Goal: Check status: Check status

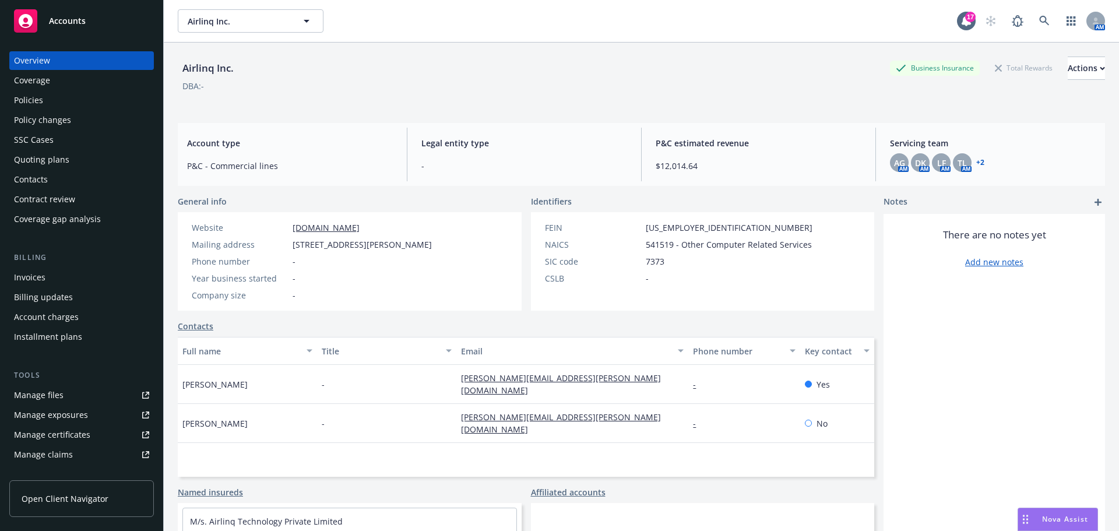
click at [47, 96] on div "Policies" at bounding box center [81, 100] width 135 height 19
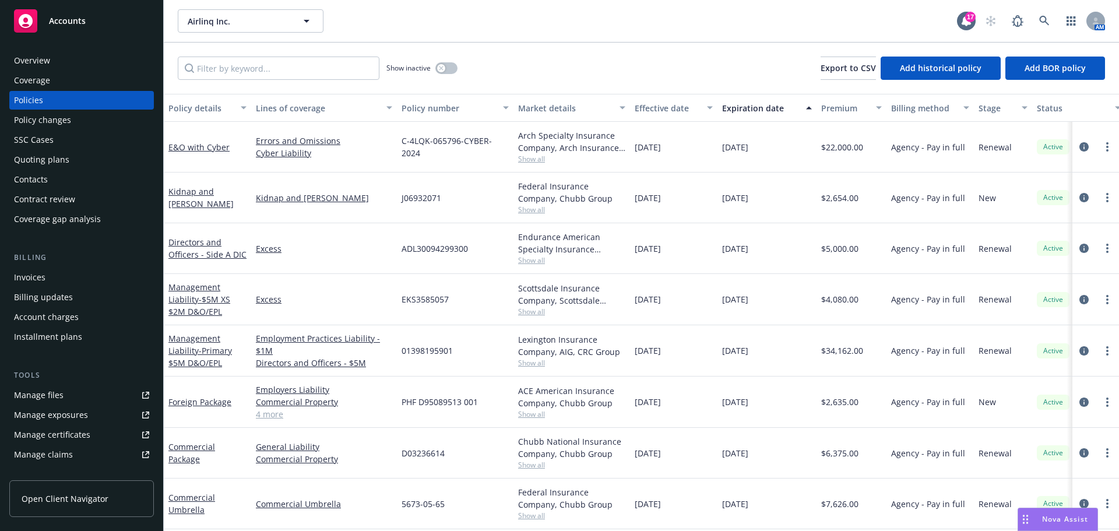
click at [184, 248] on div "Directors and Officers - Side A DIC" at bounding box center [207, 248] width 78 height 24
click at [184, 242] on link "Directors and Officers - Side A DIC" at bounding box center [207, 248] width 78 height 23
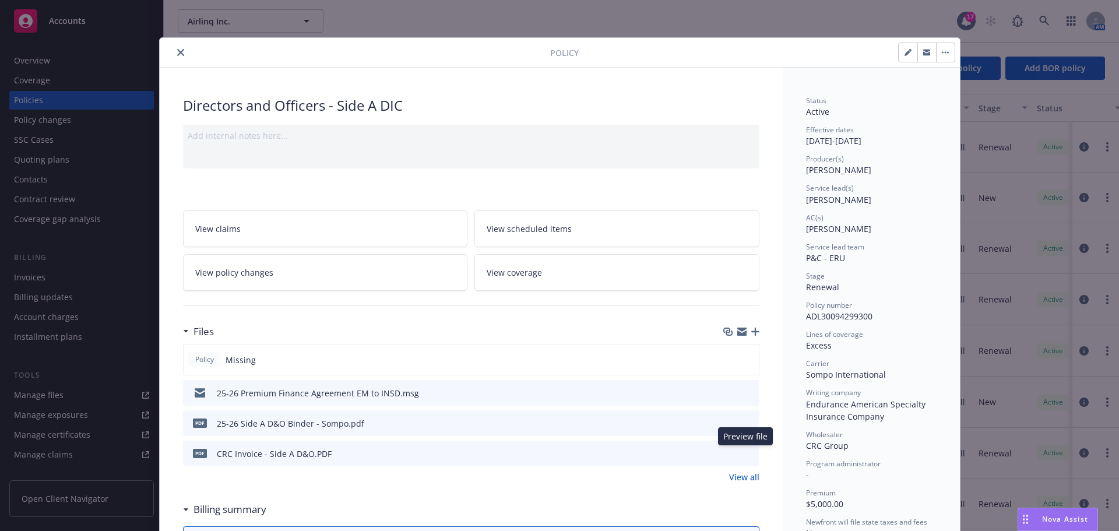
click at [746, 455] on icon "preview file" at bounding box center [748, 453] width 10 height 8
click at [177, 50] on icon "close" at bounding box center [180, 52] width 7 height 7
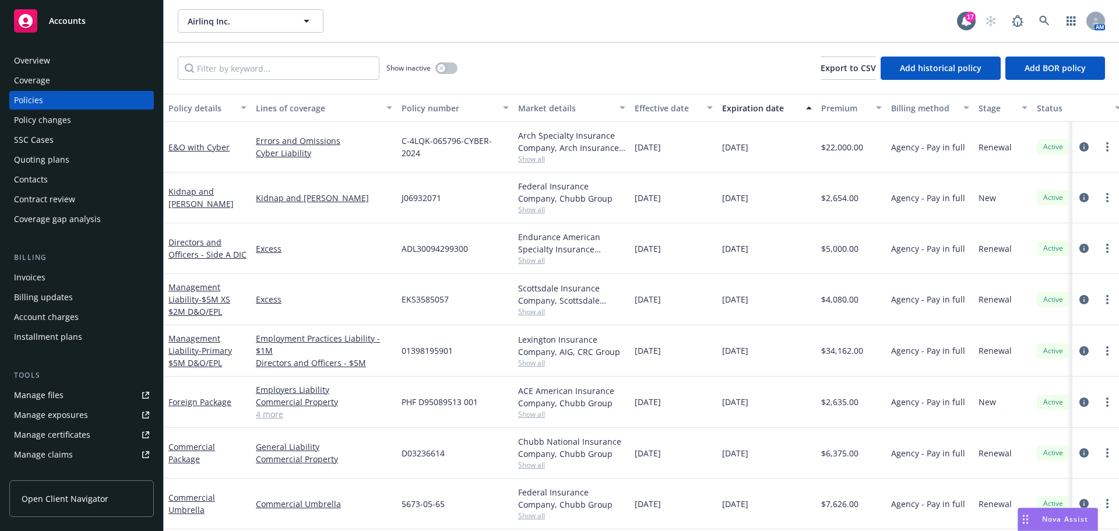
click at [1053, 519] on span "Nova Assist" at bounding box center [1065, 519] width 46 height 10
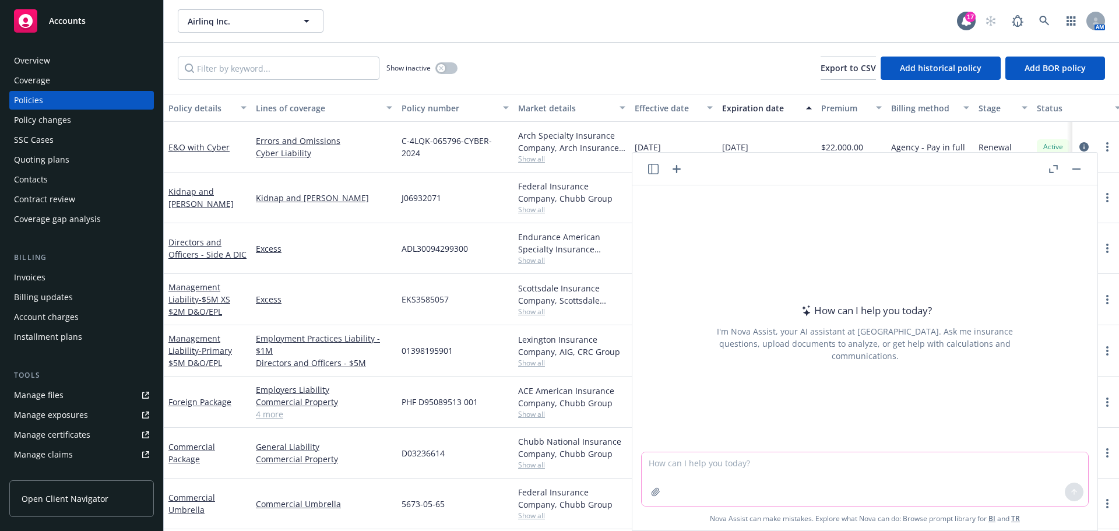
click at [668, 469] on textarea at bounding box center [865, 479] width 446 height 54
click at [710, 462] on textarea "say better:" at bounding box center [865, 478] width 446 height 55
paste textarea "So this E&O/Cyber binder is going to take some time. The insured has to take ca…"
type textarea "say better: So this E&O/Cyber binder is going to take some time. The insured ha…"
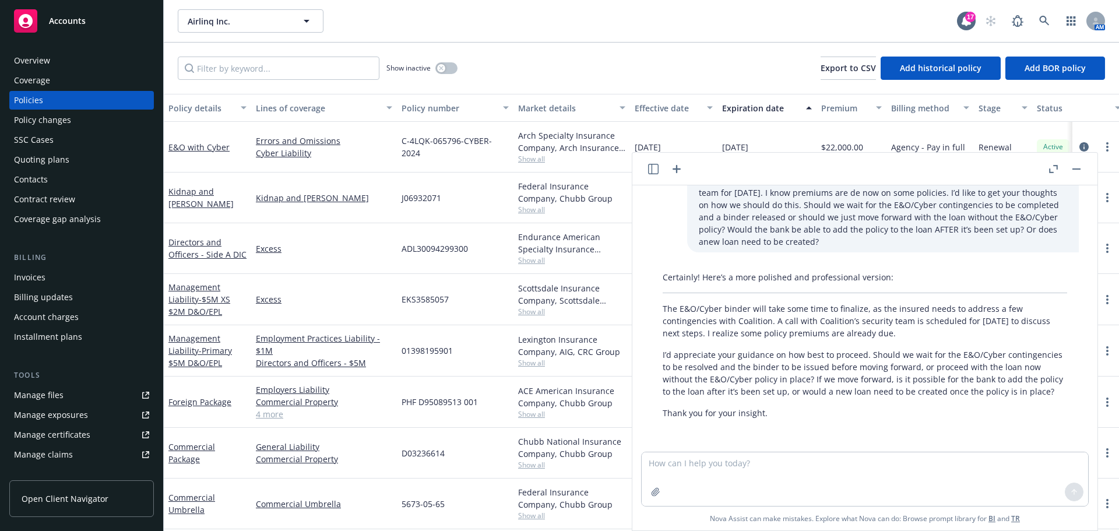
scroll to position [50, 0]
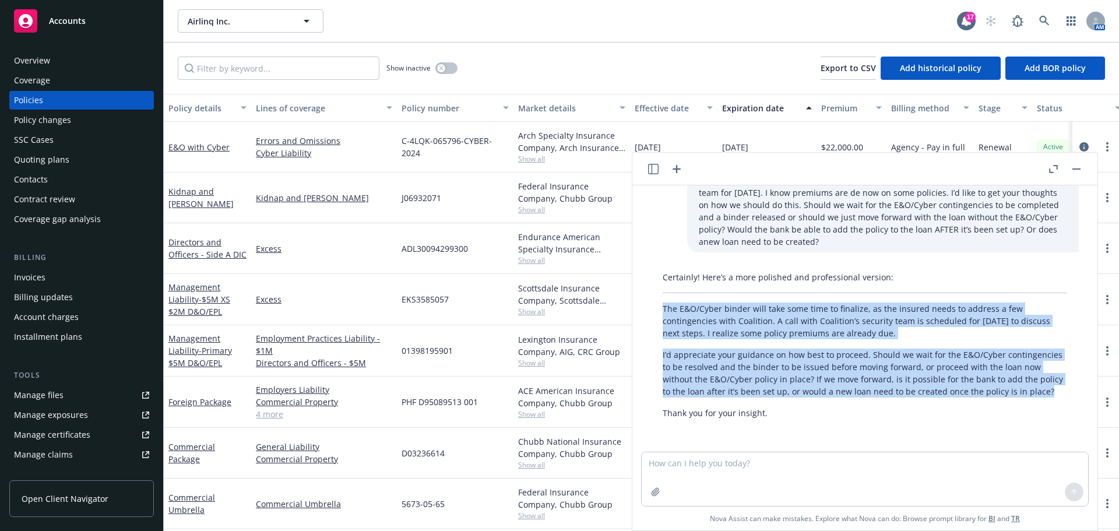
drag, startPoint x: 663, startPoint y: 295, endPoint x: 701, endPoint y: 370, distance: 83.7
click at [706, 395] on div "Certainly! Here’s a more polished and professional version: The E&O/Cyber binde…" at bounding box center [865, 344] width 428 height 157
copy div "The E&O/Cyber binder will take some time to finalize, as the insured needs to a…"
click at [676, 466] on textarea at bounding box center [865, 479] width 446 height 54
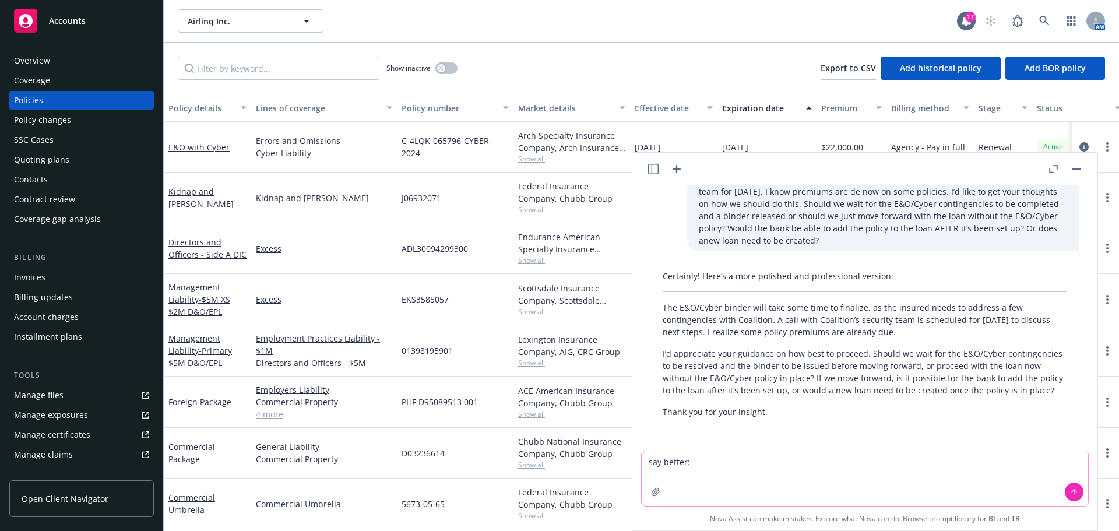
click at [701, 463] on textarea "say better:" at bounding box center [865, 478] width 446 height 55
paste textarea "Or do you think we can explain to the carriers and see if they will sit tight?"
type textarea "say better: Or do you think we can explain to the carriers and see if they will…"
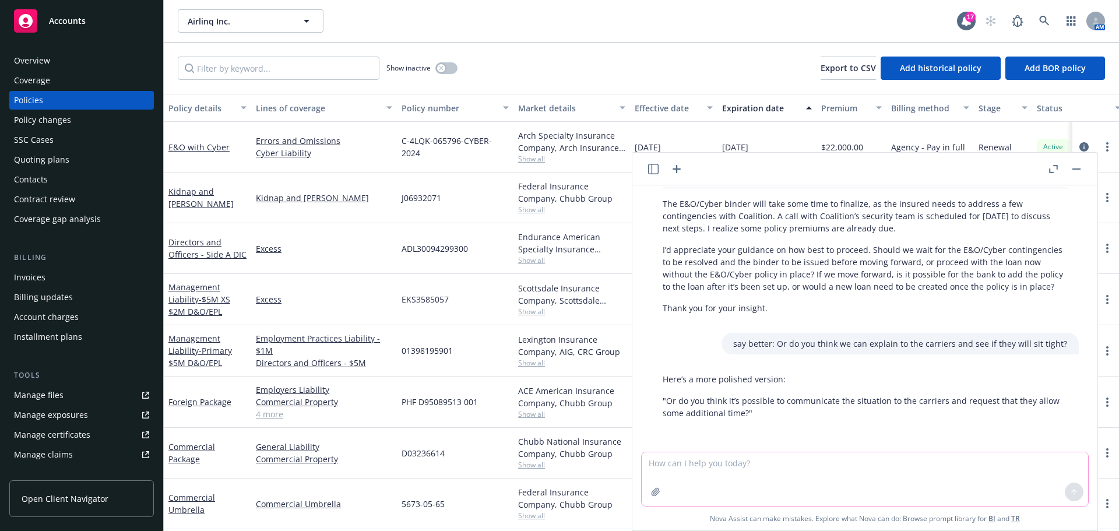
scroll to position [154, 0]
click at [1076, 164] on button "button" at bounding box center [1077, 169] width 14 height 14
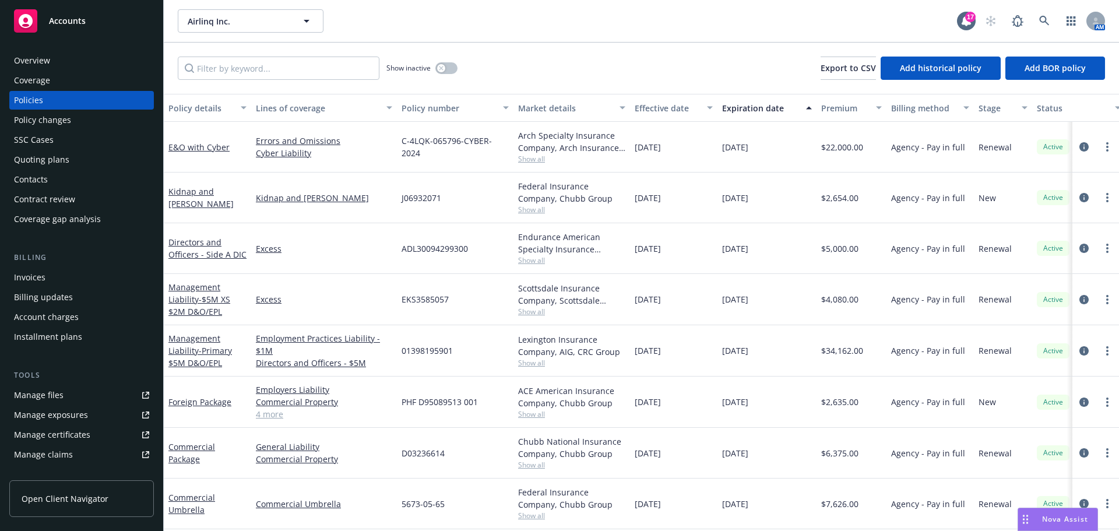
click at [42, 164] on div "Quoting plans" at bounding box center [41, 159] width 55 height 19
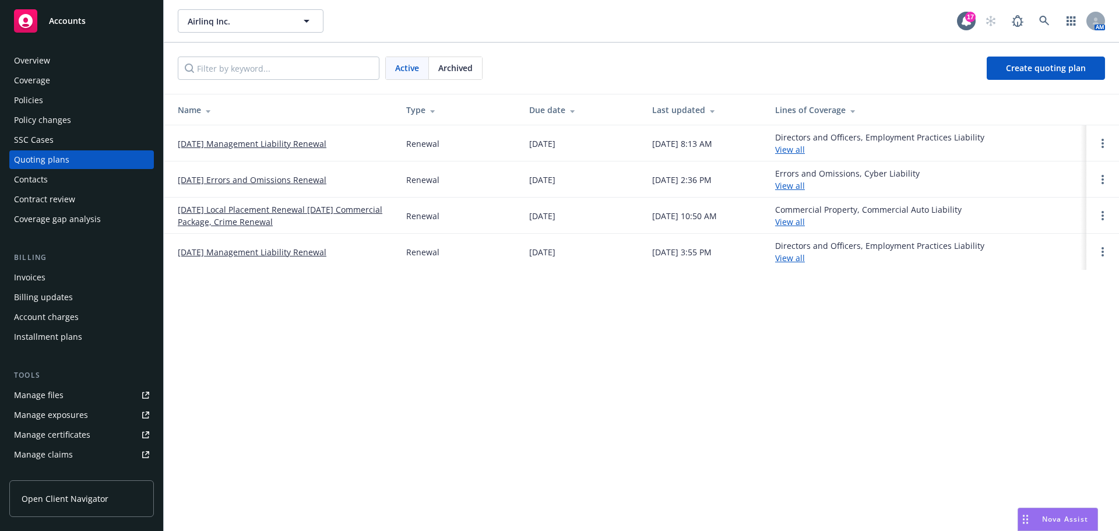
click at [233, 181] on link "[DATE] Errors and Omissions Renewal" at bounding box center [252, 180] width 149 height 12
